Goal: Information Seeking & Learning: Learn about a topic

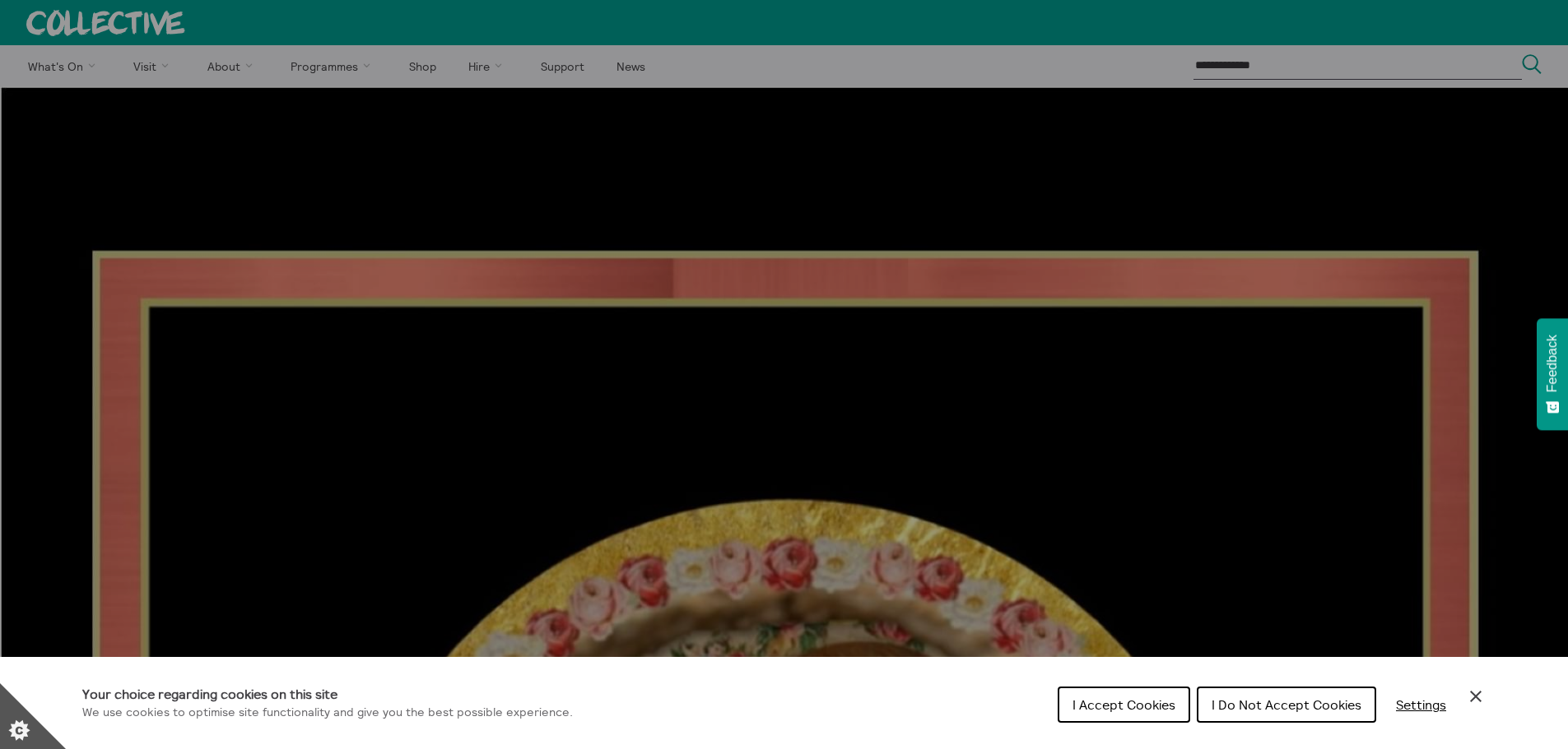
click at [1266, 690] on button "I Do Not Accept Cookies" at bounding box center [1287, 704] width 180 height 36
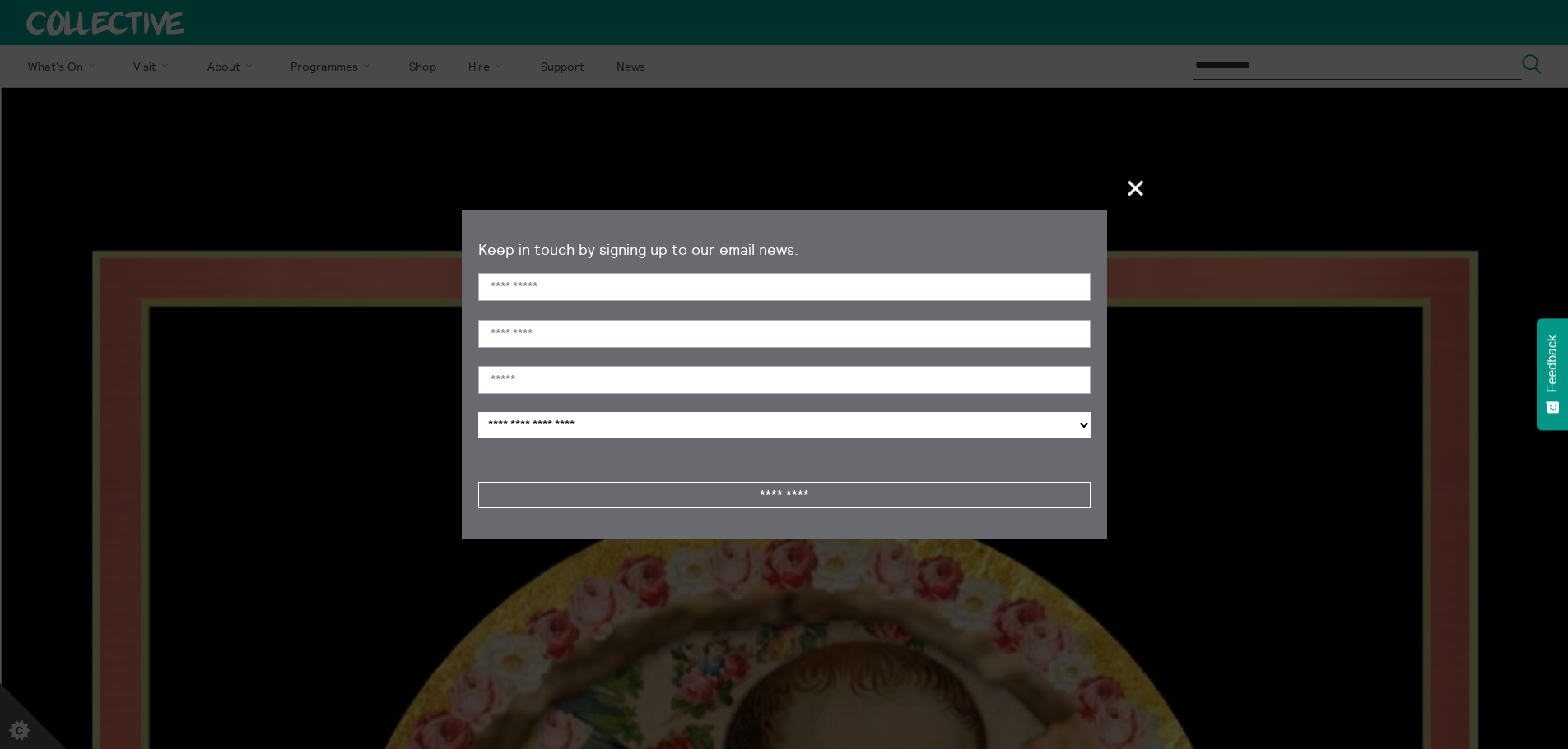
scroll to position [2594, 0]
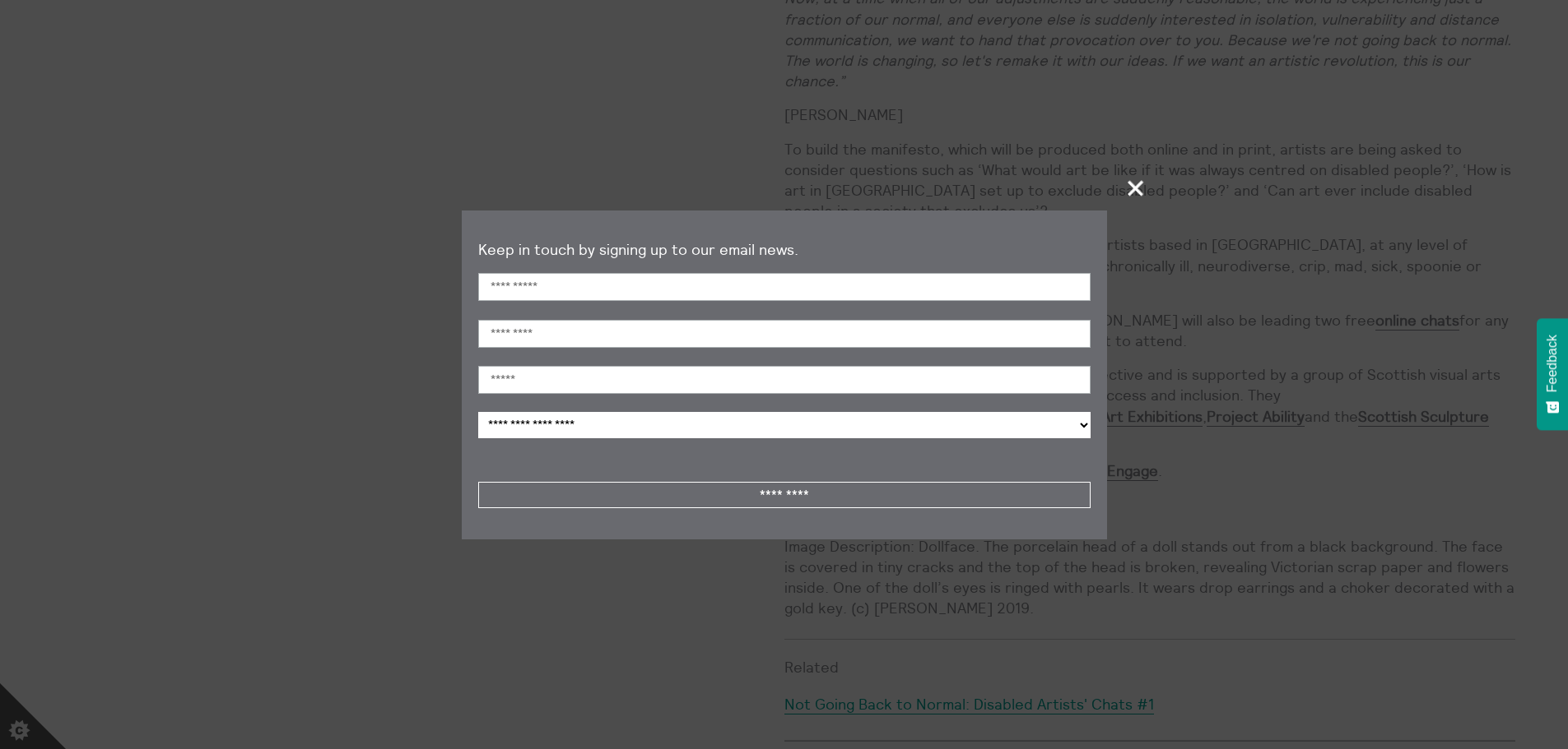
click at [1141, 181] on span "+" at bounding box center [1137, 188] width 49 height 49
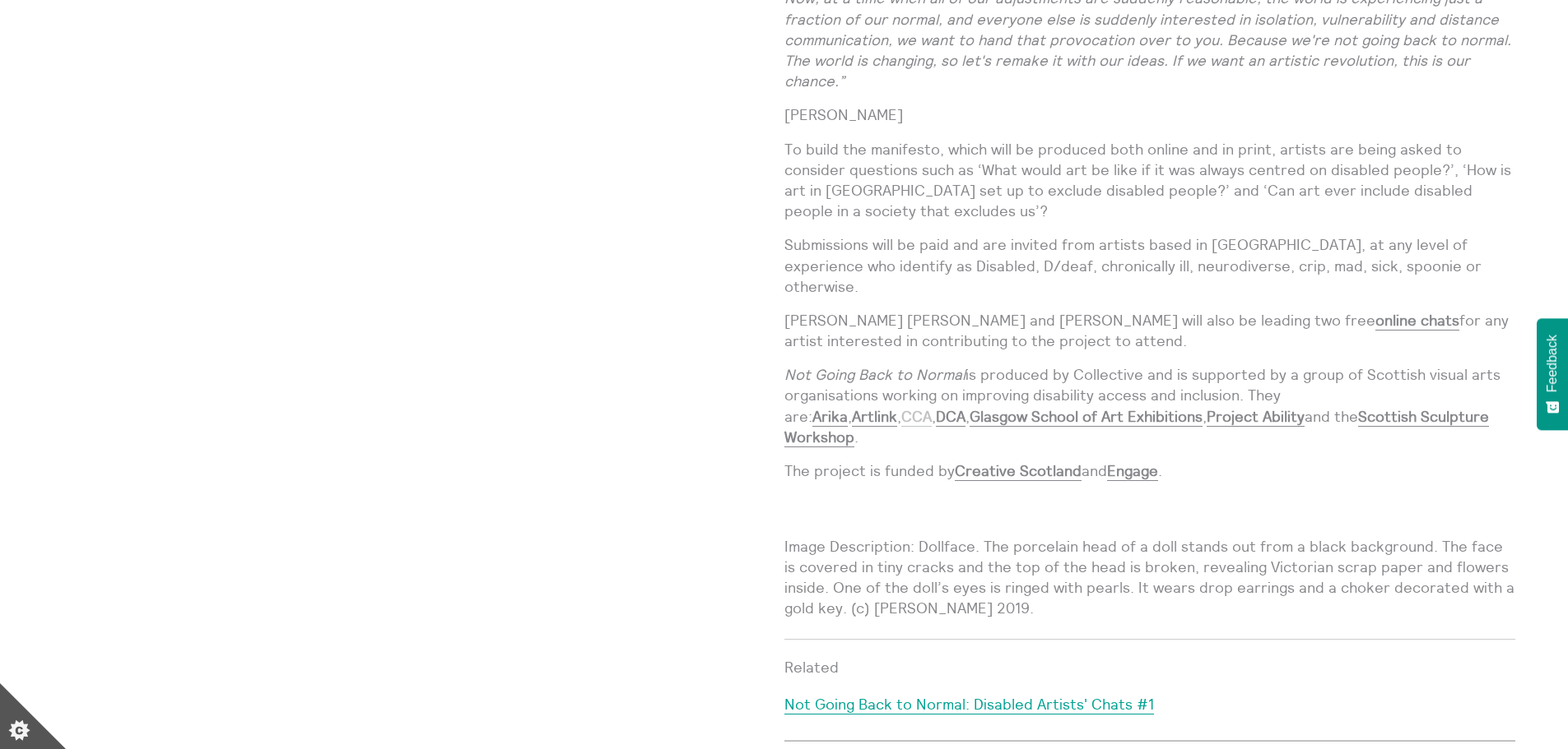
click at [932, 408] on link "CCA" at bounding box center [916, 417] width 30 height 20
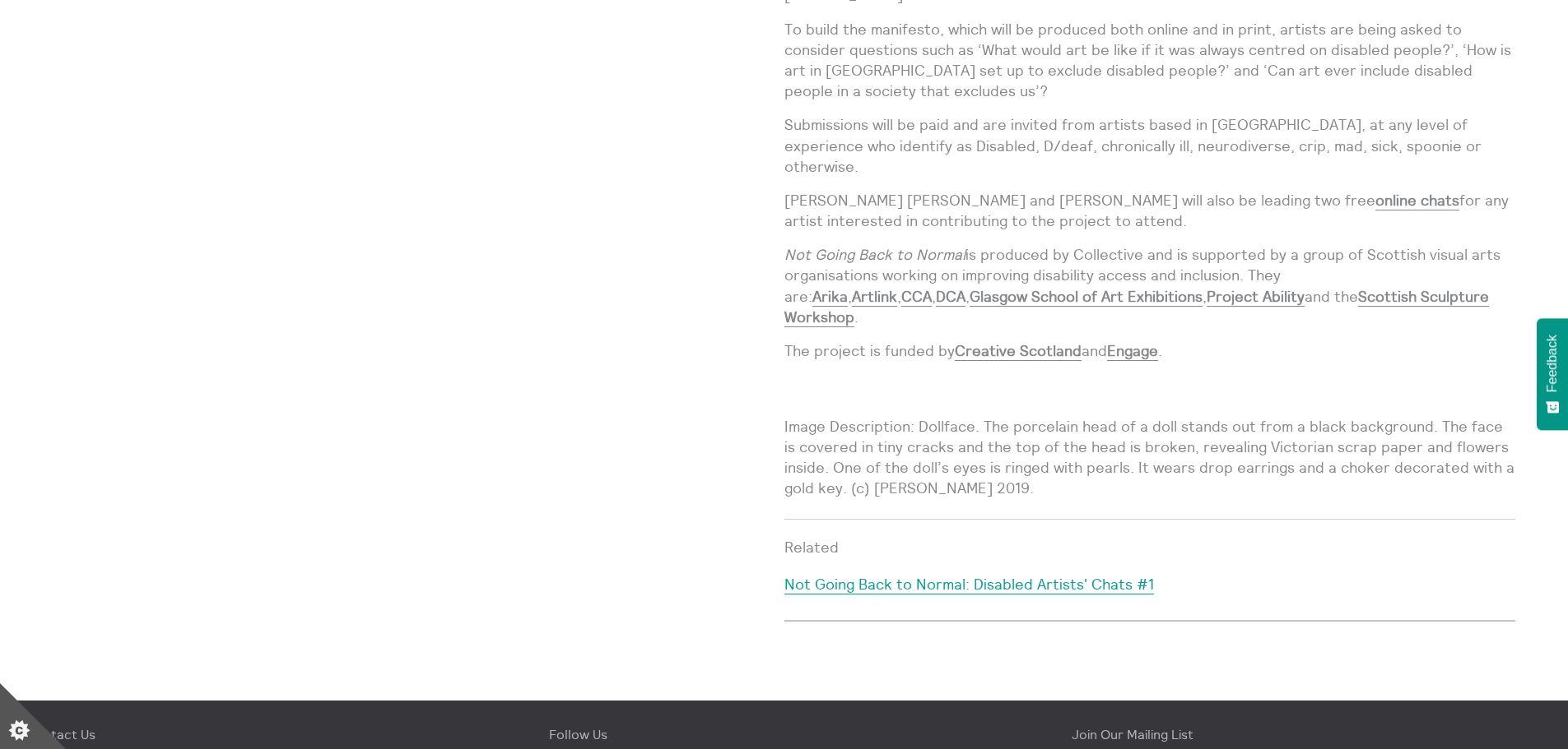
scroll to position [2759, 0]
